Goal: Task Accomplishment & Management: Complete application form

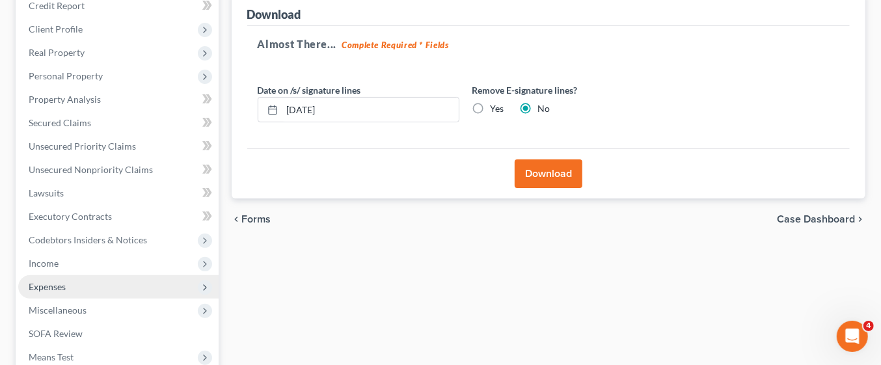
click at [75, 287] on span "Expenses" at bounding box center [118, 286] width 200 height 23
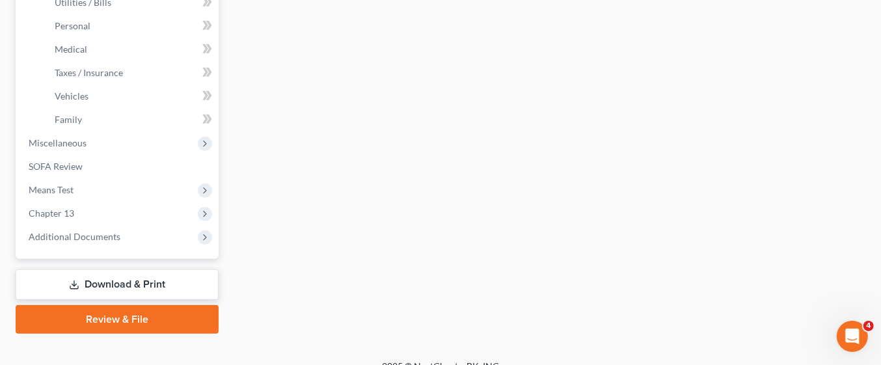
scroll to position [497, 0]
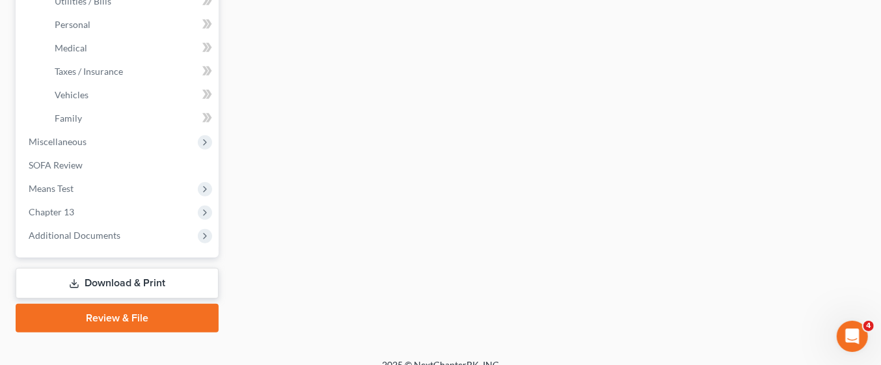
click at [163, 280] on link "Download & Print" at bounding box center [117, 283] width 203 height 31
click at [159, 279] on link "Download & Print" at bounding box center [117, 283] width 203 height 31
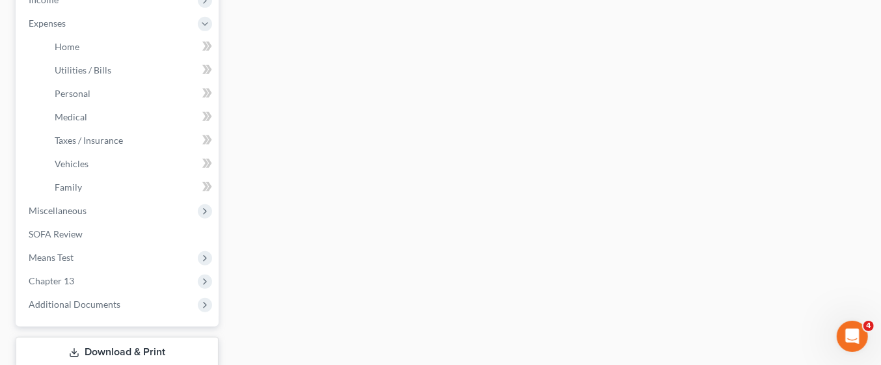
scroll to position [511, 0]
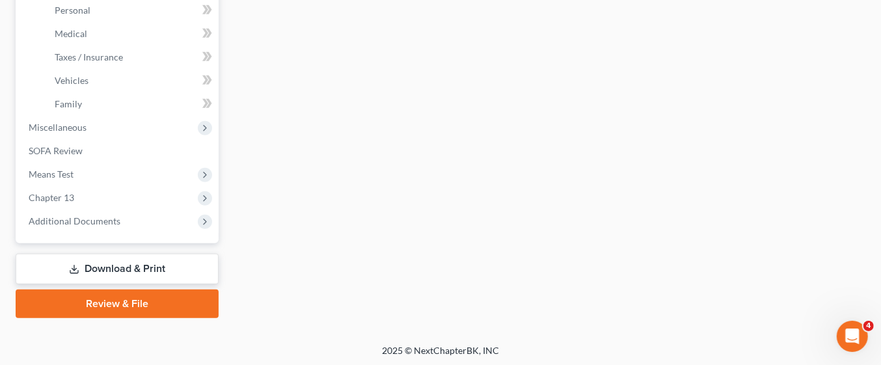
select select "1"
select select "0"
select select "3"
select select "67"
select select "5"
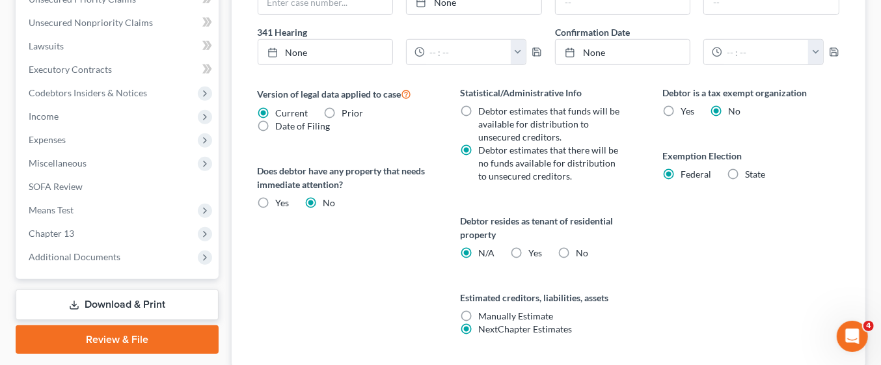
scroll to position [450, 0]
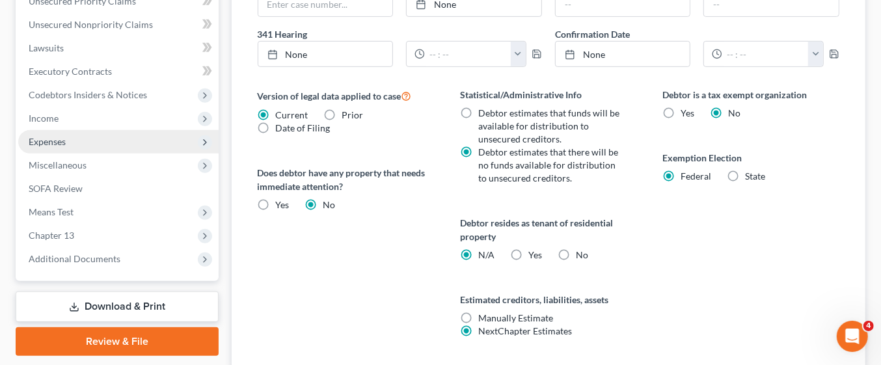
click at [73, 137] on span "Expenses" at bounding box center [118, 141] width 200 height 23
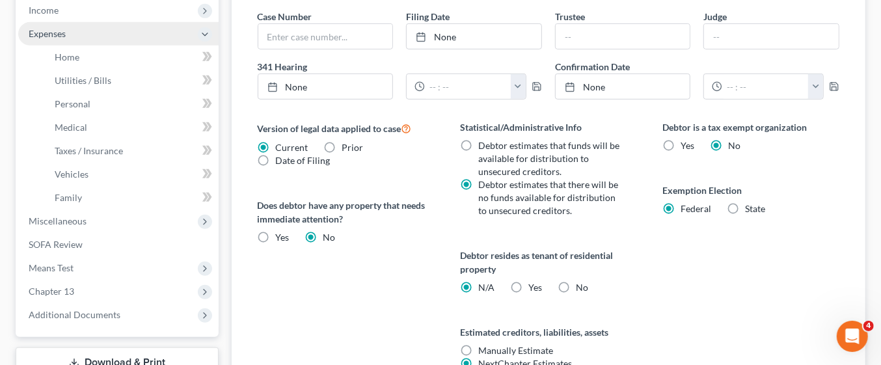
scroll to position [418, 0]
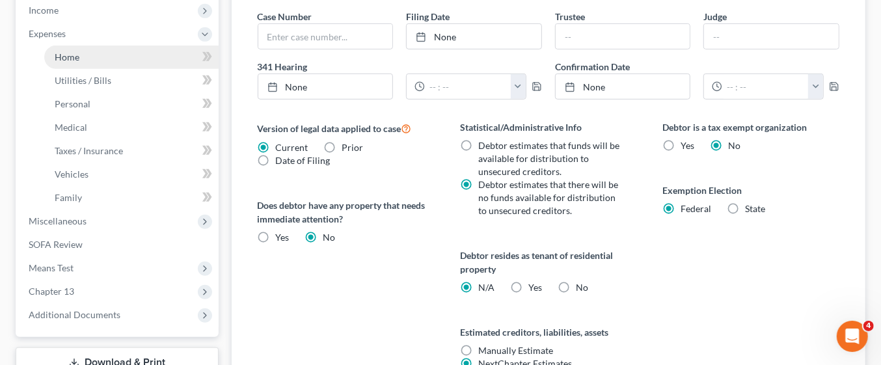
click at [91, 55] on link "Home" at bounding box center [131, 57] width 174 height 23
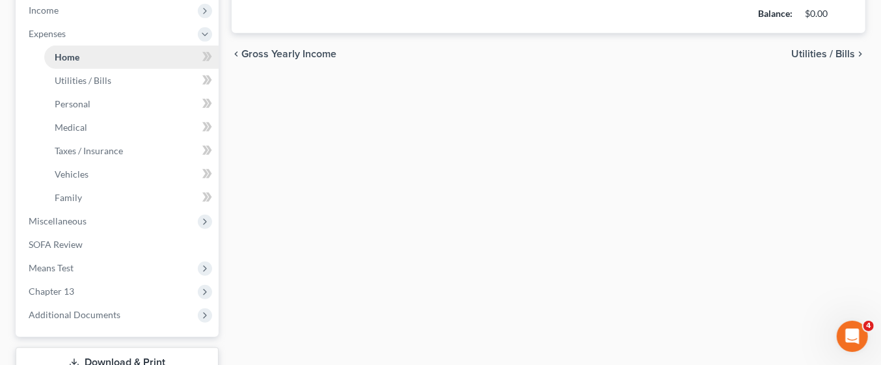
type input "590.00"
type input "0.00"
radio input "true"
type input "0.00"
type input "85.00"
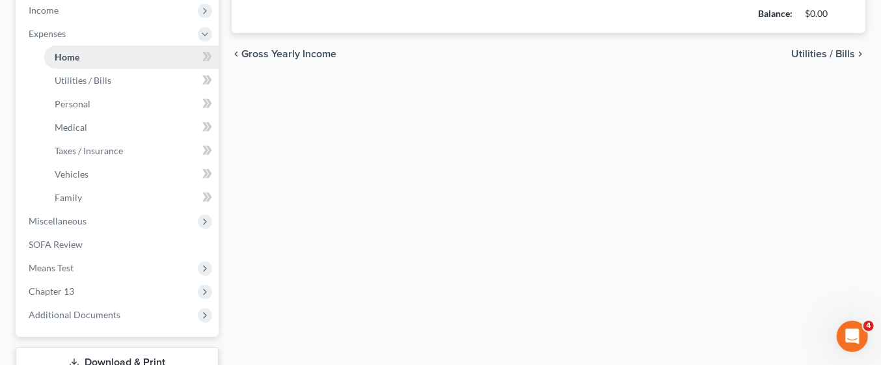
type input "0.00"
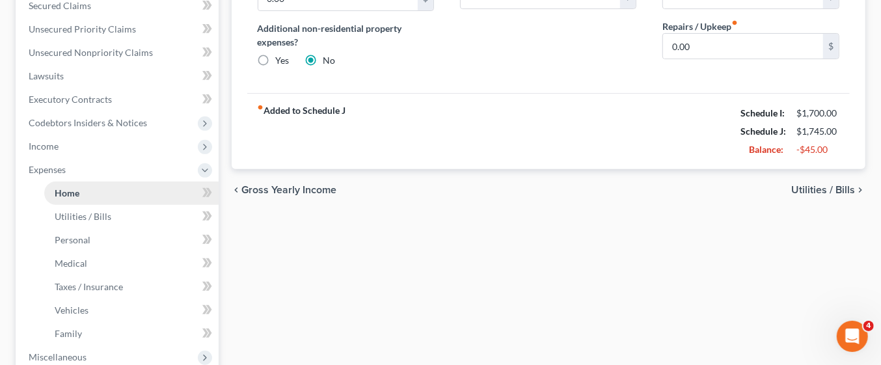
scroll to position [285, 0]
